Goal: Information Seeking & Learning: Learn about a topic

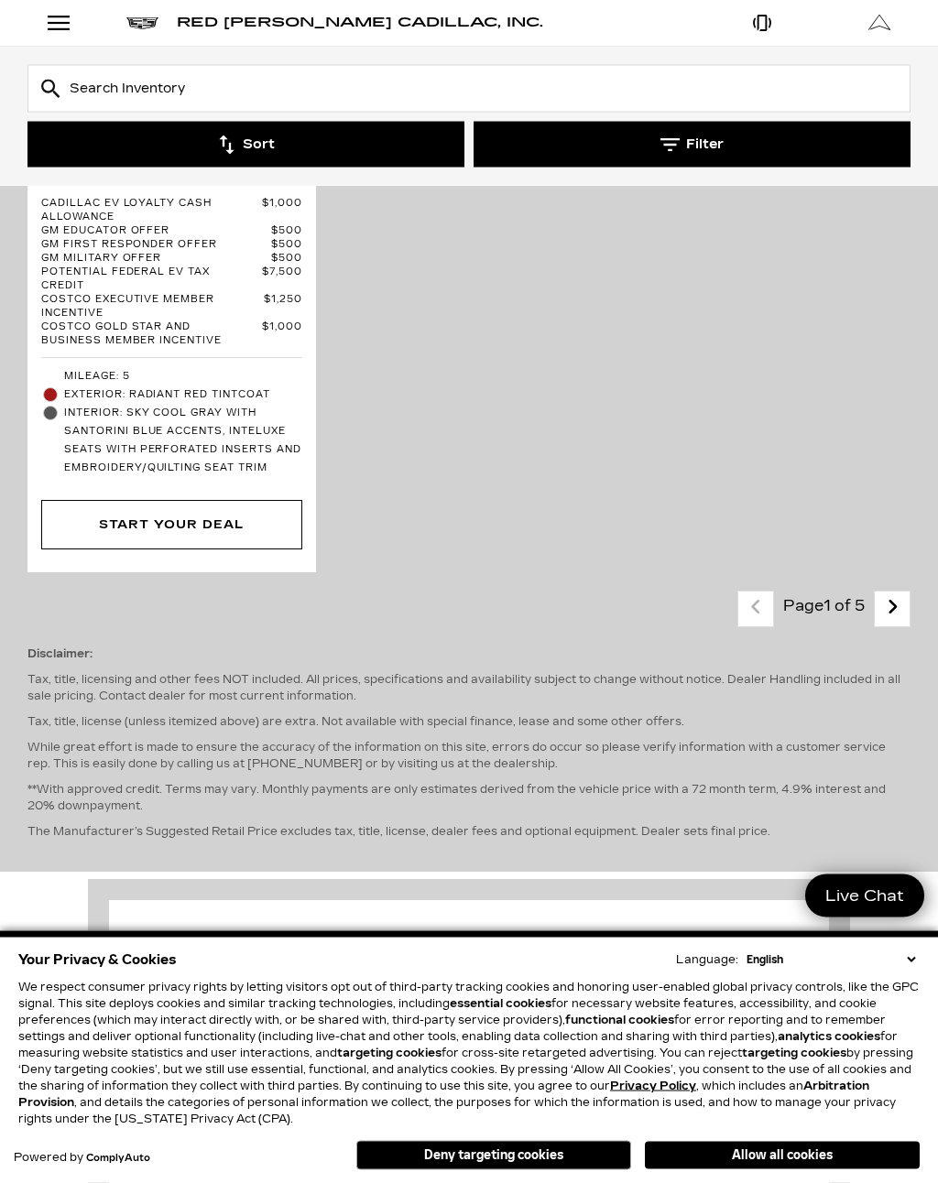
scroll to position [6880, 0]
click at [894, 592] on icon "next page" at bounding box center [892, 606] width 12 height 29
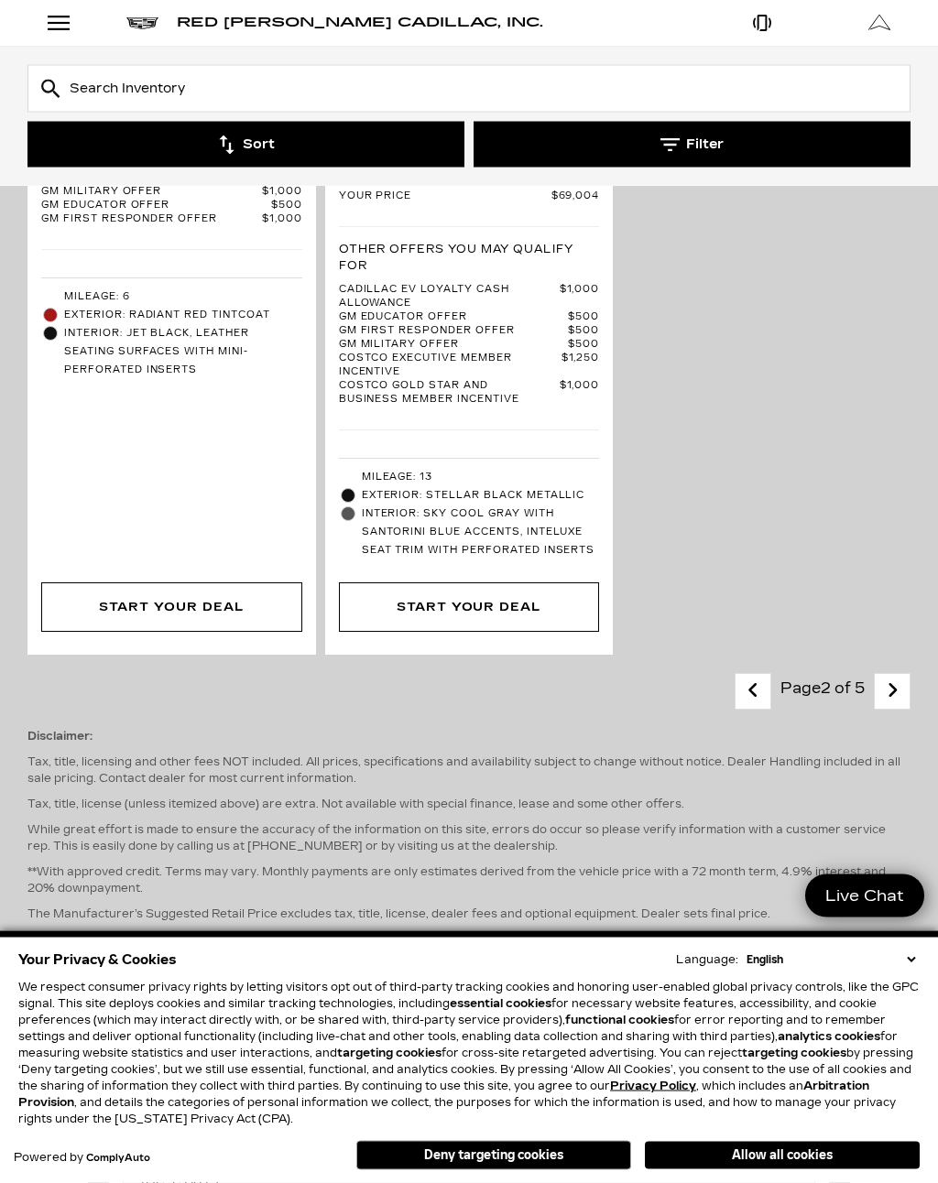
scroll to position [6227, 0]
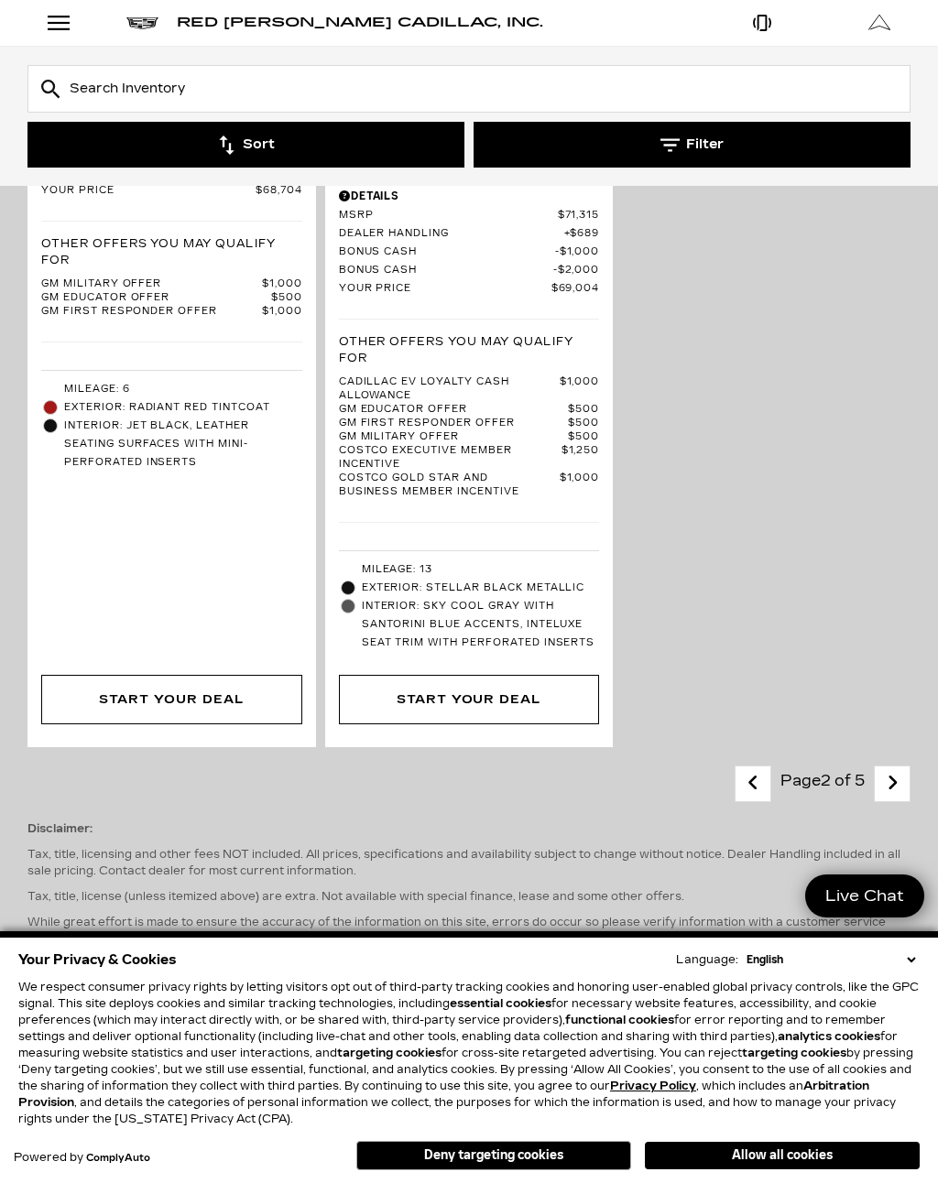
click at [891, 768] on icon "next page" at bounding box center [892, 782] width 12 height 29
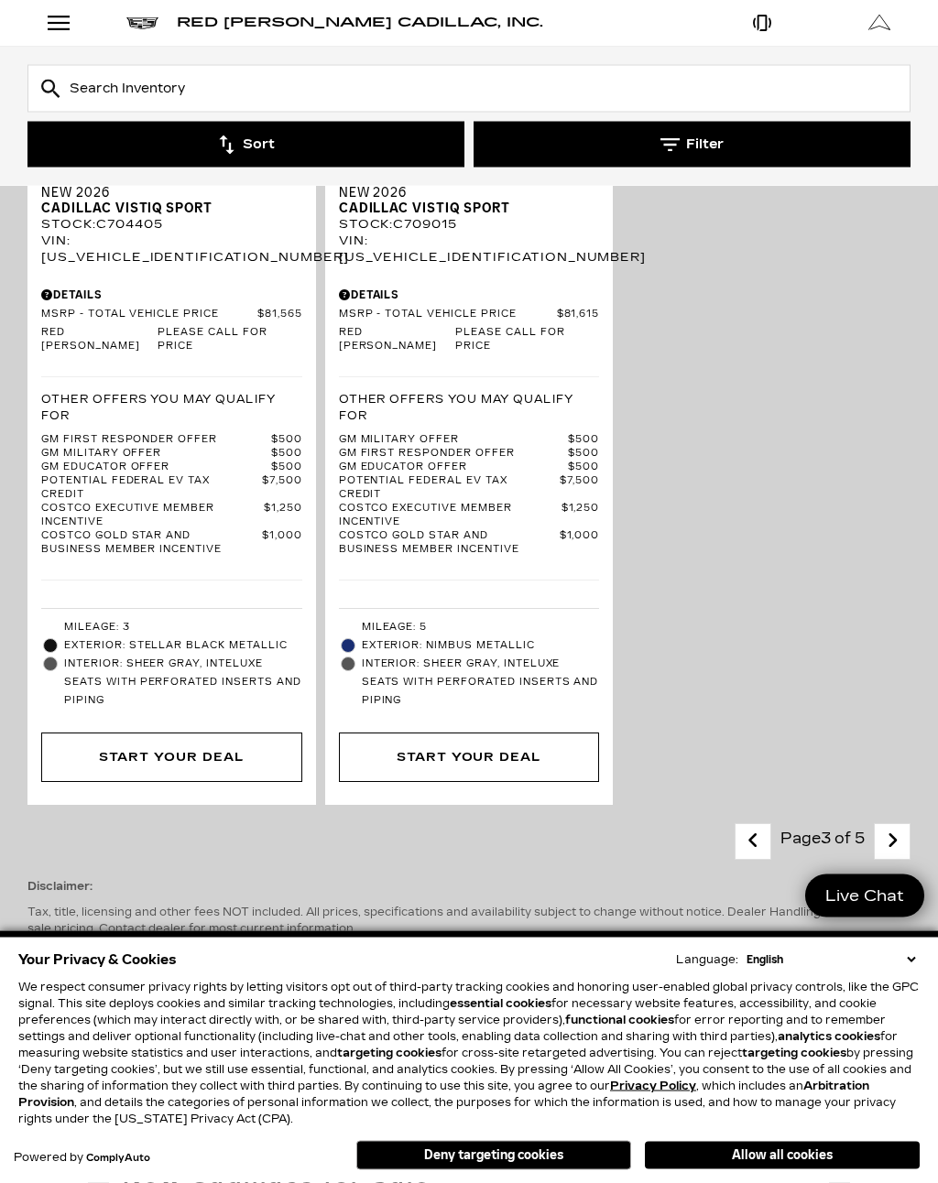
scroll to position [5907, 0]
click at [123, 502] on span "Costco Executive Member Incentive" at bounding box center [152, 515] width 223 height 27
click at [887, 826] on icon "next page" at bounding box center [892, 840] width 12 height 29
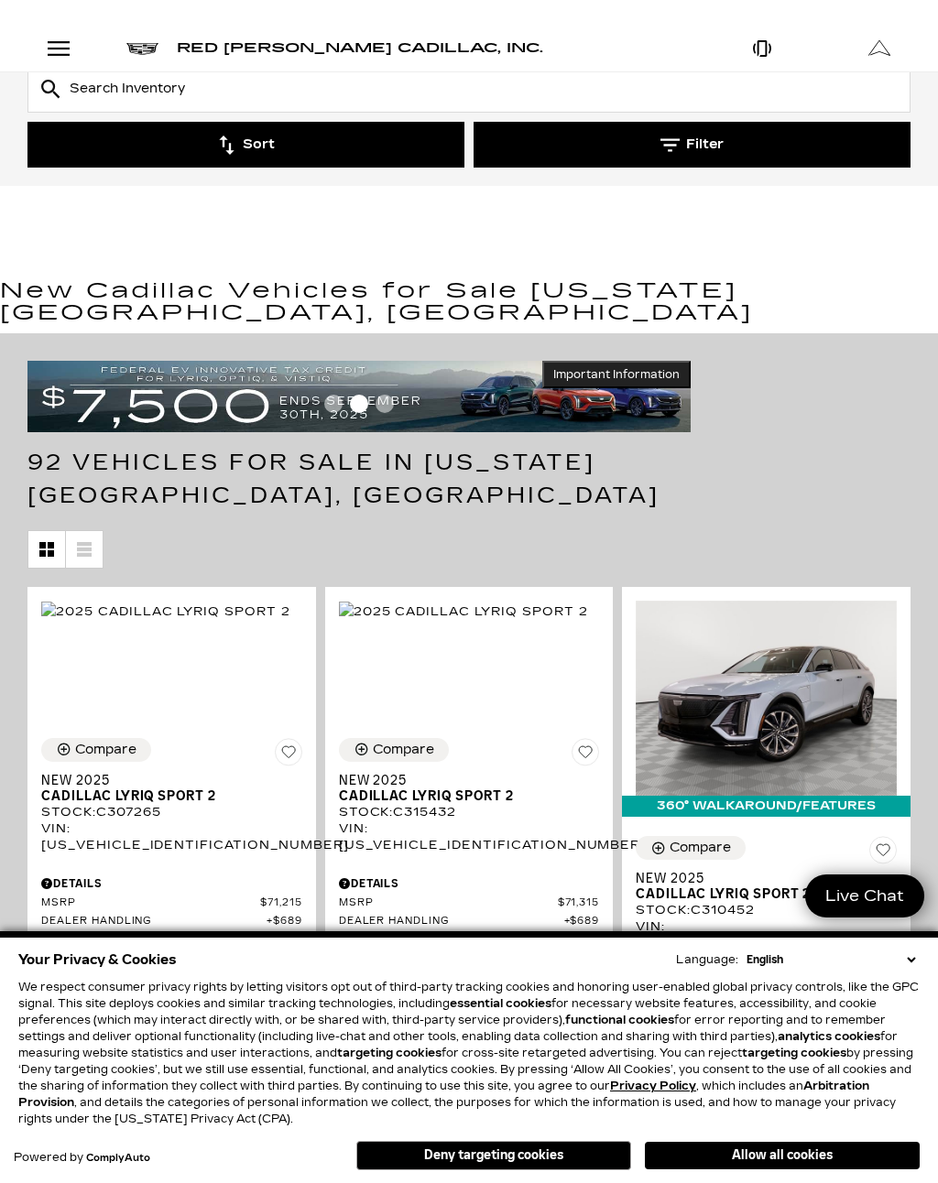
scroll to position [3994, 0]
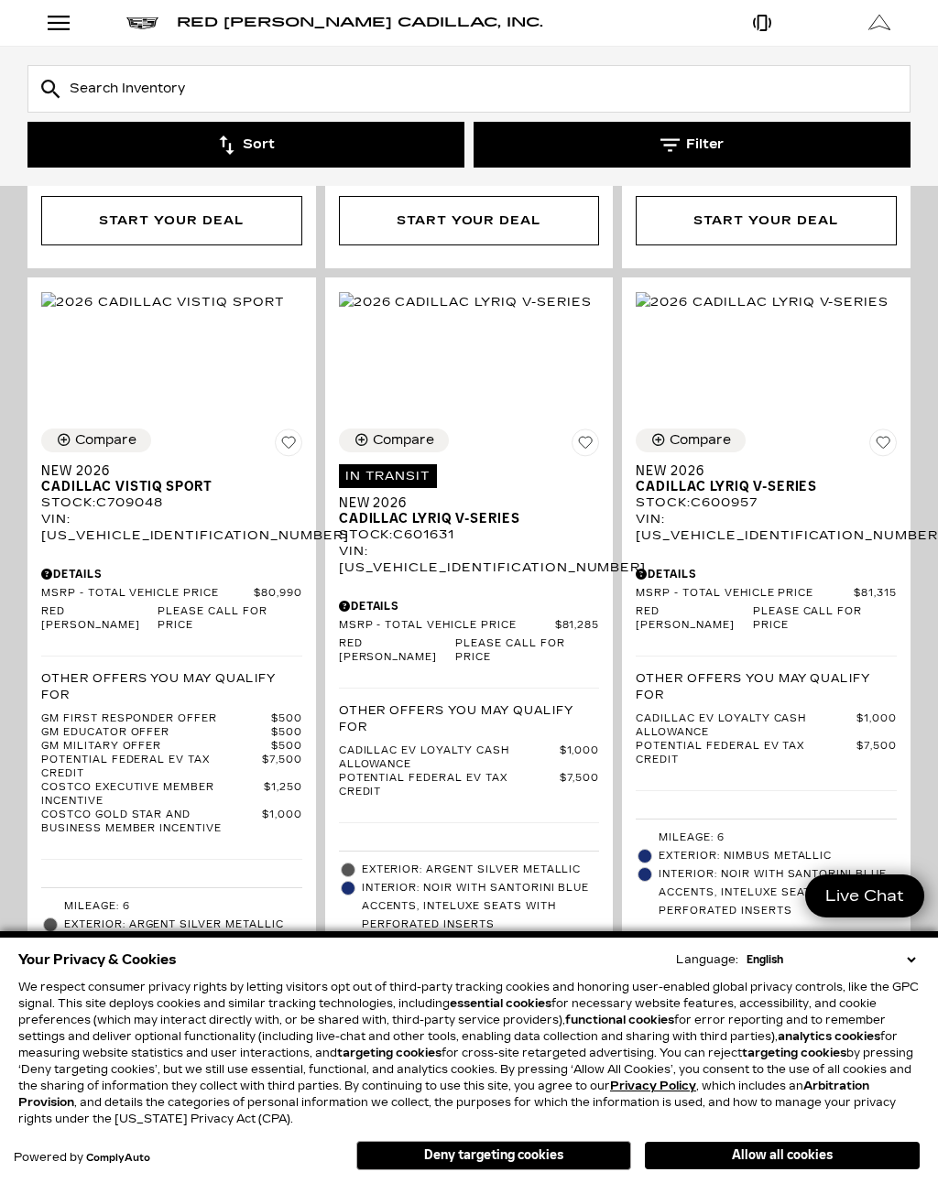
click at [832, 1151] on button "Allow all cookies" at bounding box center [782, 1155] width 275 height 27
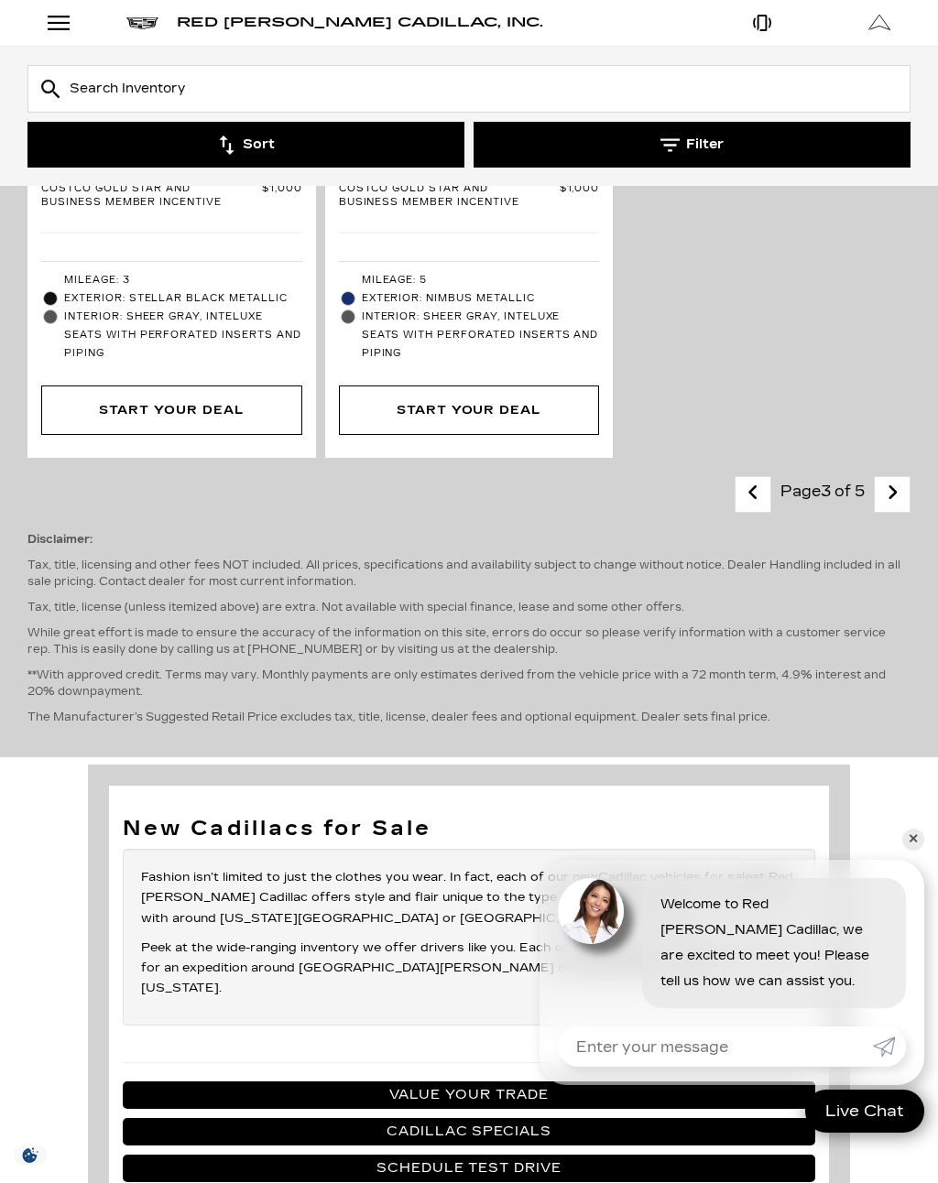
scroll to position [6256, 0]
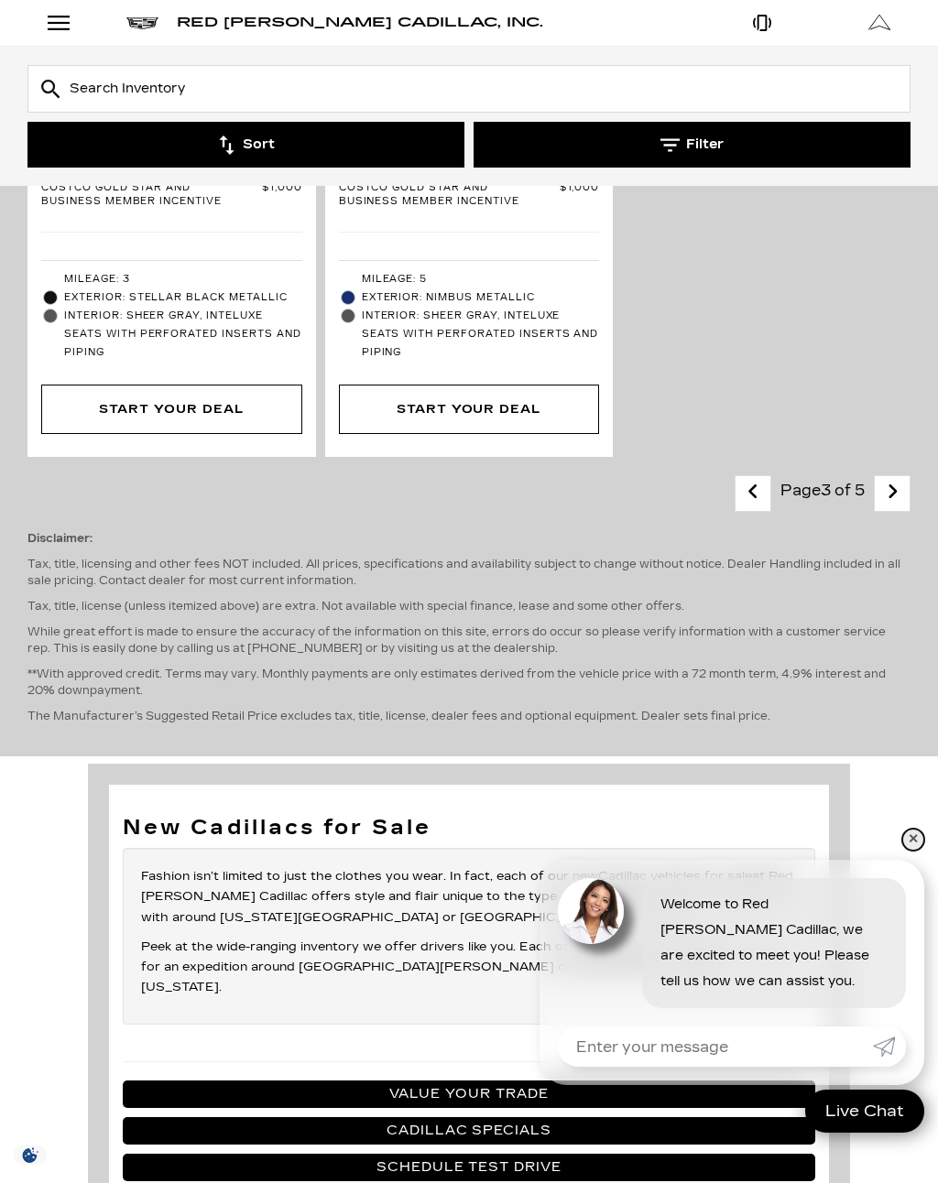
click at [917, 851] on link "✕" at bounding box center [913, 840] width 22 height 22
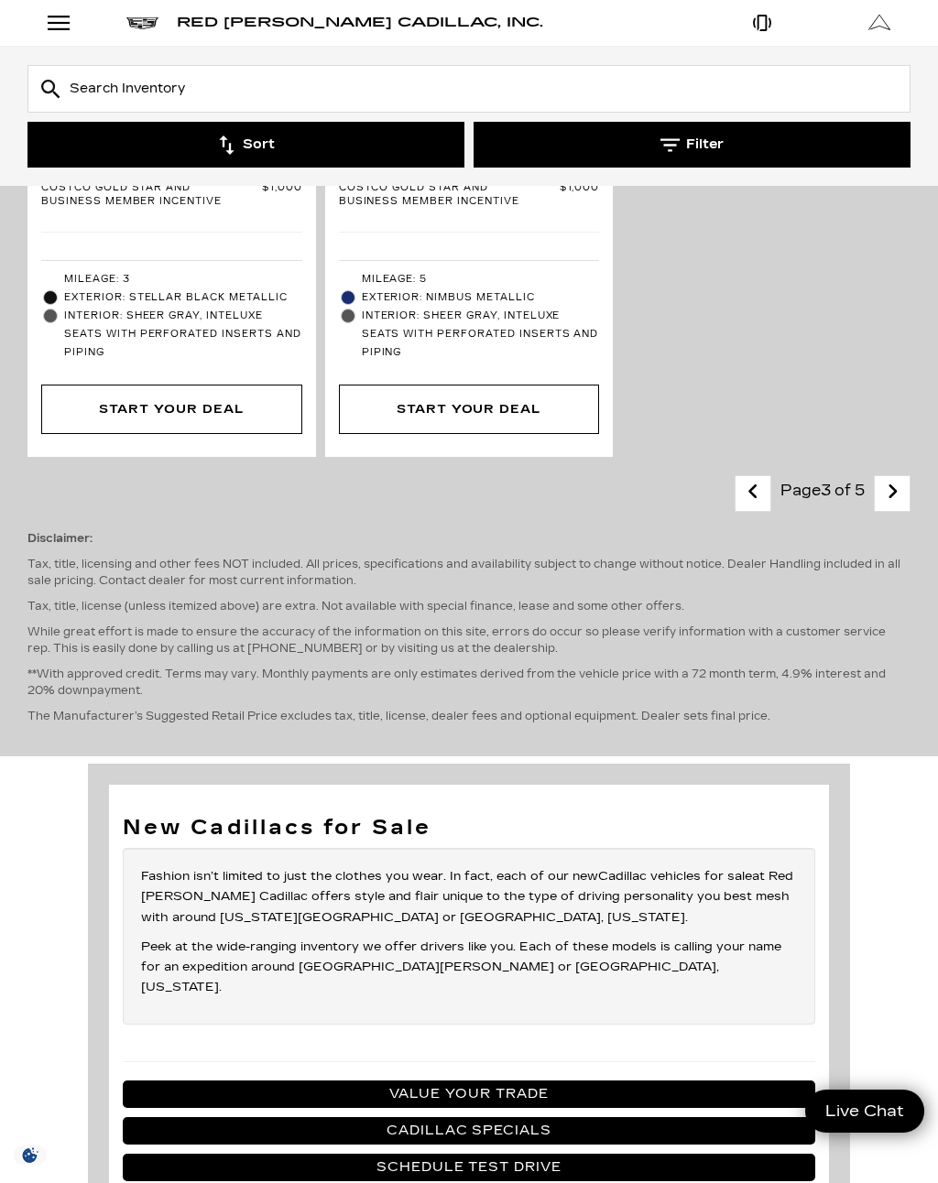
click at [896, 477] on icon "next page" at bounding box center [892, 491] width 12 height 29
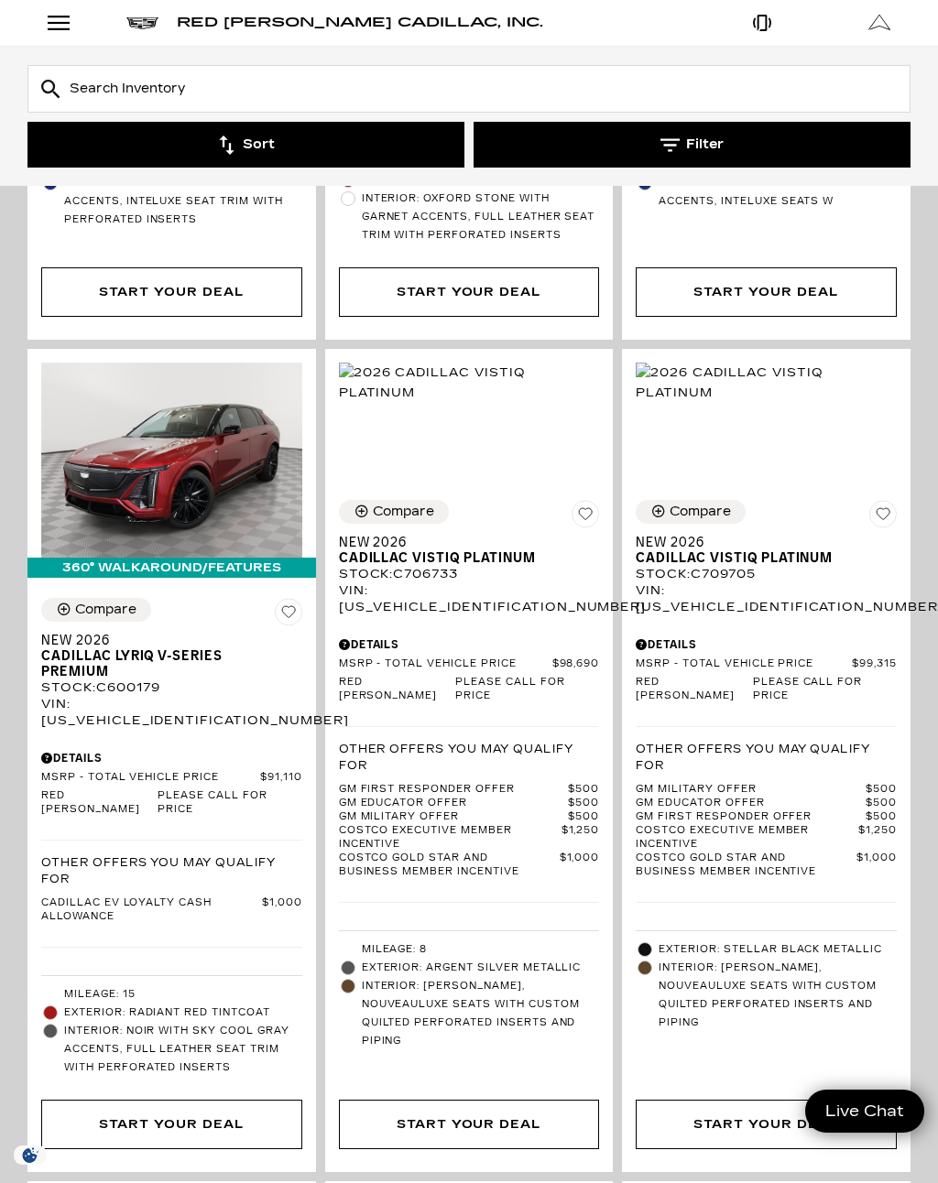
scroll to position [2646, 0]
